Goal: Information Seeking & Learning: Check status

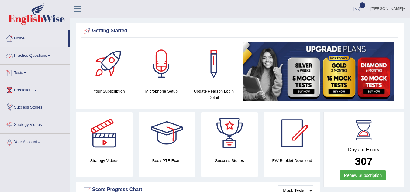
click at [50, 55] on span at bounding box center [49, 55] width 2 height 1
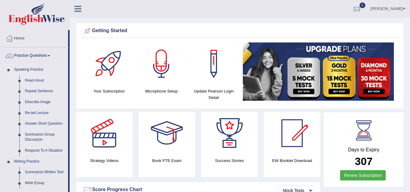
click at [38, 81] on link "Read Aloud" at bounding box center [45, 80] width 46 height 11
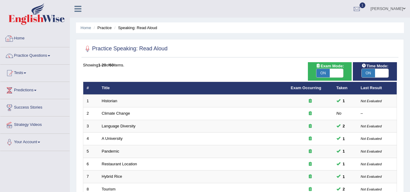
click at [24, 37] on link "Home" at bounding box center [34, 37] width 69 height 15
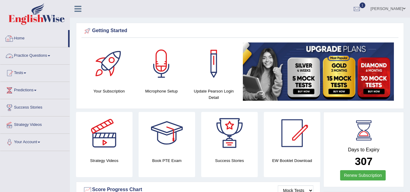
click at [14, 38] on link "Home" at bounding box center [34, 37] width 68 height 15
click at [360, 10] on div at bounding box center [356, 9] width 9 height 9
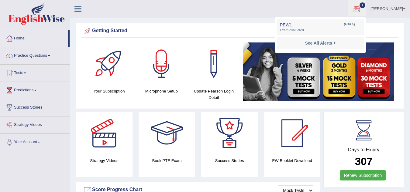
click at [317, 45] on strong "See All Alerts" at bounding box center [318, 43] width 27 height 5
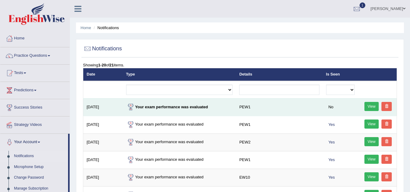
click at [178, 109] on strong "Your exam performance was evaluated" at bounding box center [167, 107] width 82 height 5
click at [370, 107] on link "View" at bounding box center [371, 106] width 15 height 9
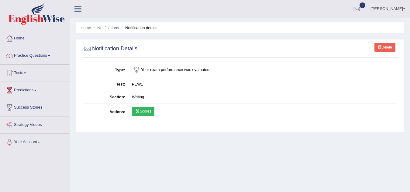
click at [147, 113] on link "Scores" at bounding box center [143, 111] width 22 height 9
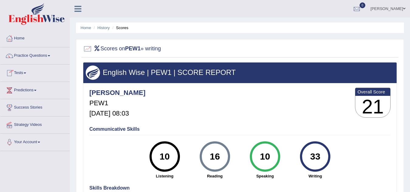
click at [26, 73] on span at bounding box center [25, 73] width 2 height 1
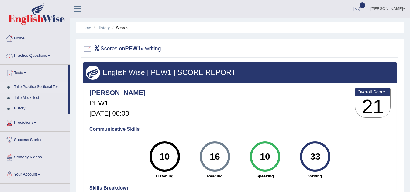
click at [41, 86] on link "Take Practice Sectional Test" at bounding box center [39, 87] width 57 height 11
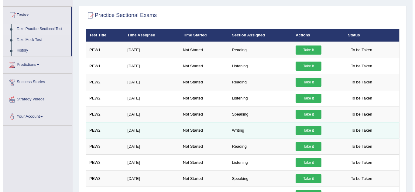
scroll to position [99, 0]
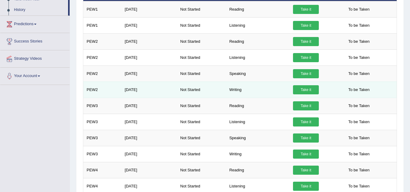
click at [310, 90] on link "Take it" at bounding box center [306, 89] width 26 height 9
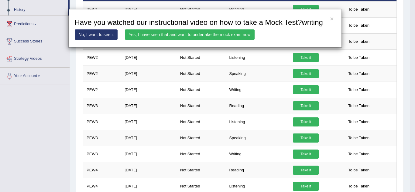
click at [187, 35] on link "Yes, I have seen that and want to undertake the mock exam now" at bounding box center [190, 34] width 130 height 10
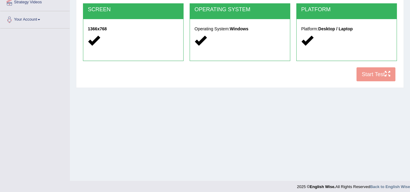
scroll to position [127, 0]
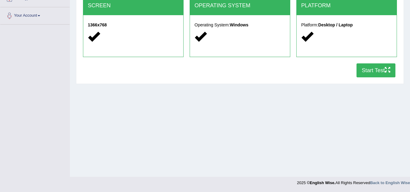
click at [375, 71] on button "Start Test" at bounding box center [375, 70] width 39 height 14
